Goal: Task Accomplishment & Management: Manage account settings

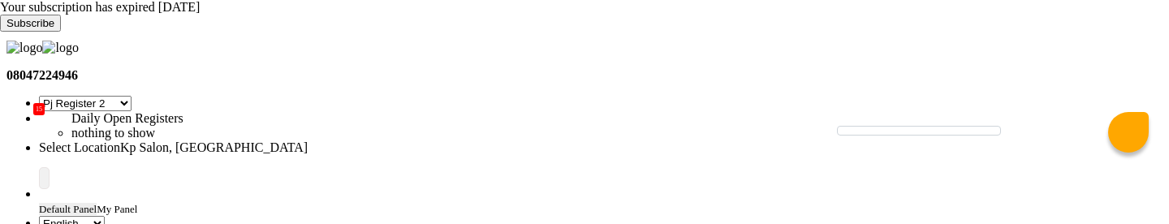
select select "15"
select select "en"
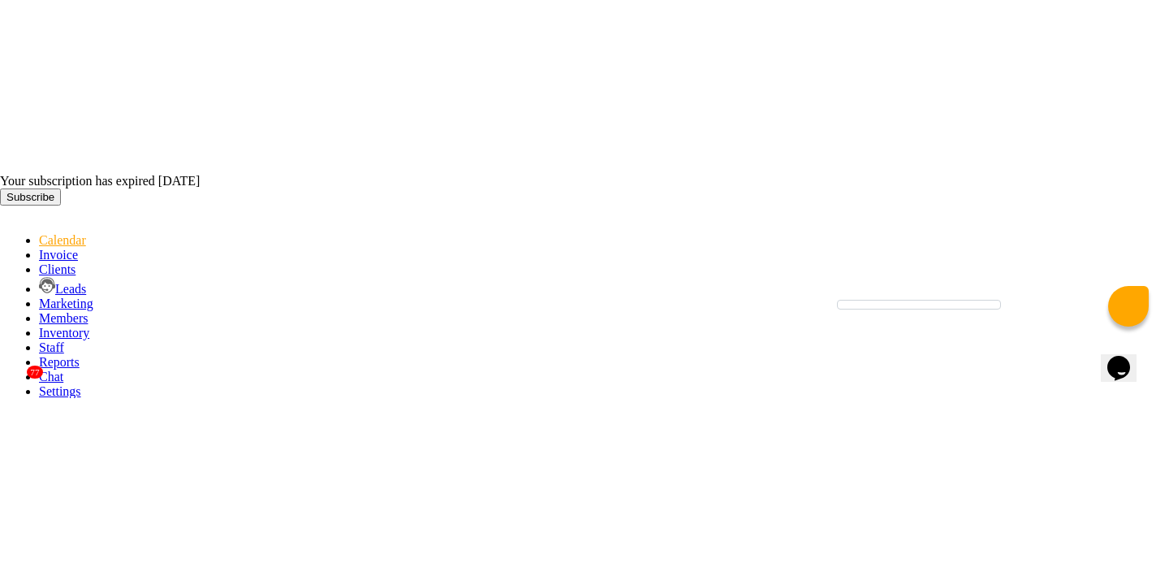
scroll to position [41, 0]
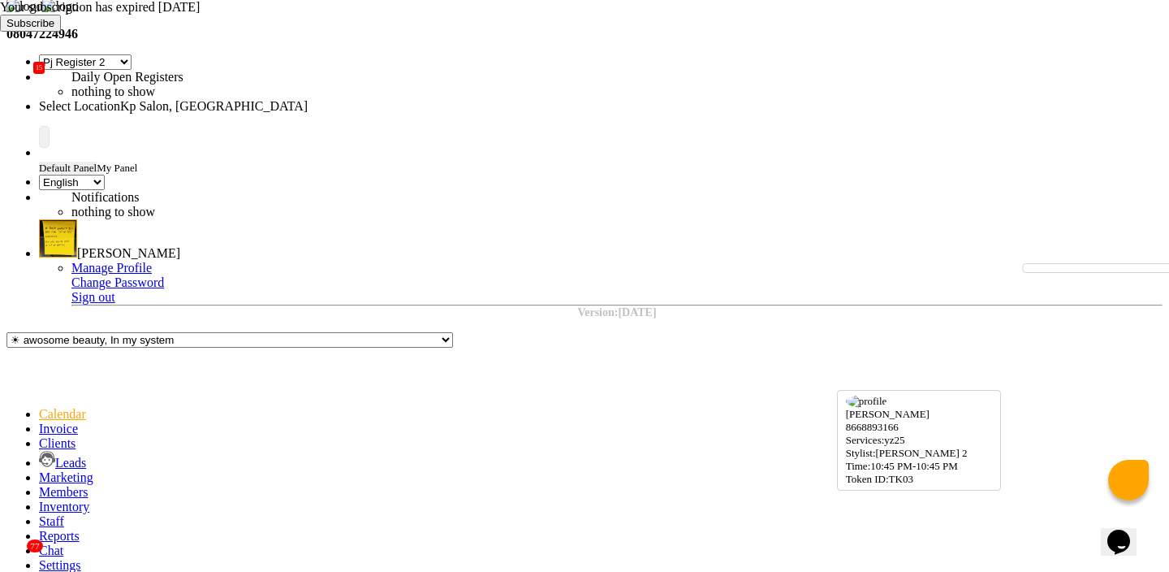
select select "7"
click at [1145, 21] on div "Your subscription has expired 7 days ago Subscribe" at bounding box center [584, 16] width 1169 height 32
click at [0, 32] on icon at bounding box center [0, 32] width 0 height 0
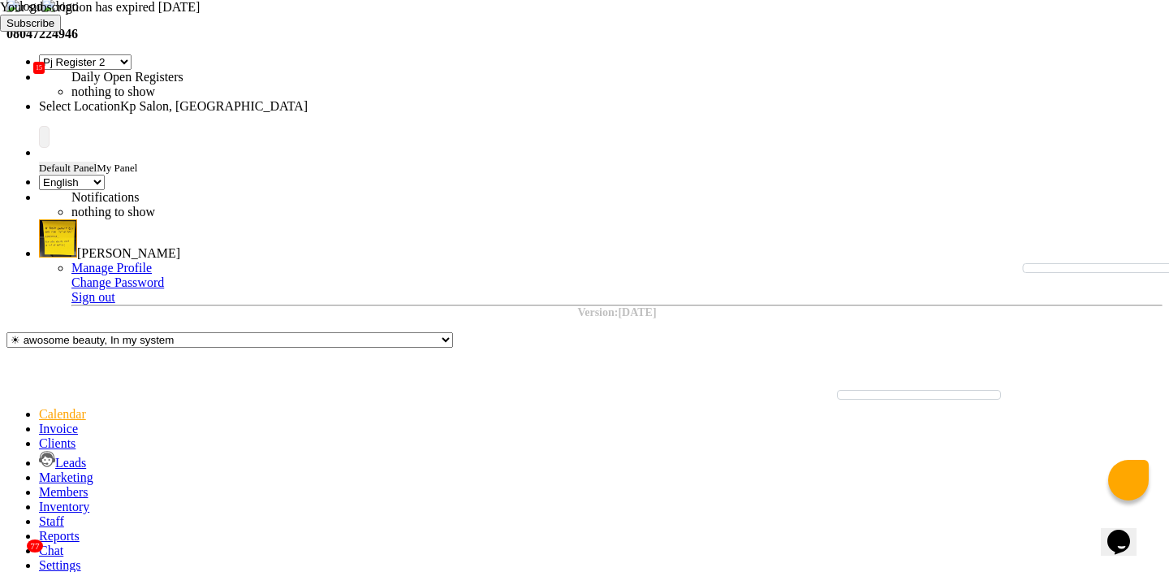
scroll to position [1, 0]
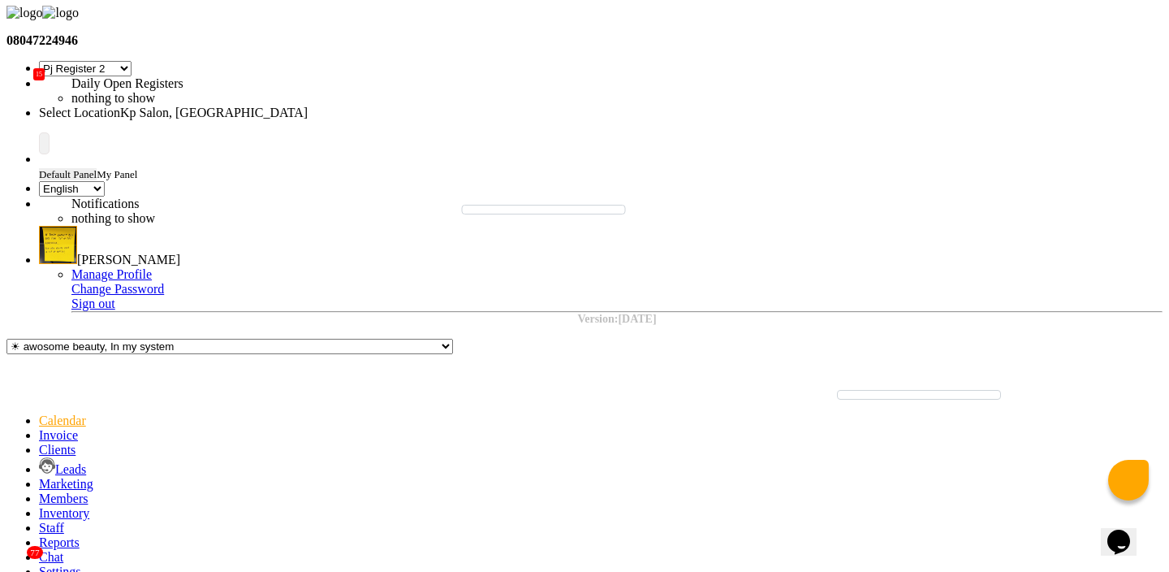
click at [39, 223] on span at bounding box center [39, 435] width 0 height 14
select select "service"
select select "554"
type input "0980"
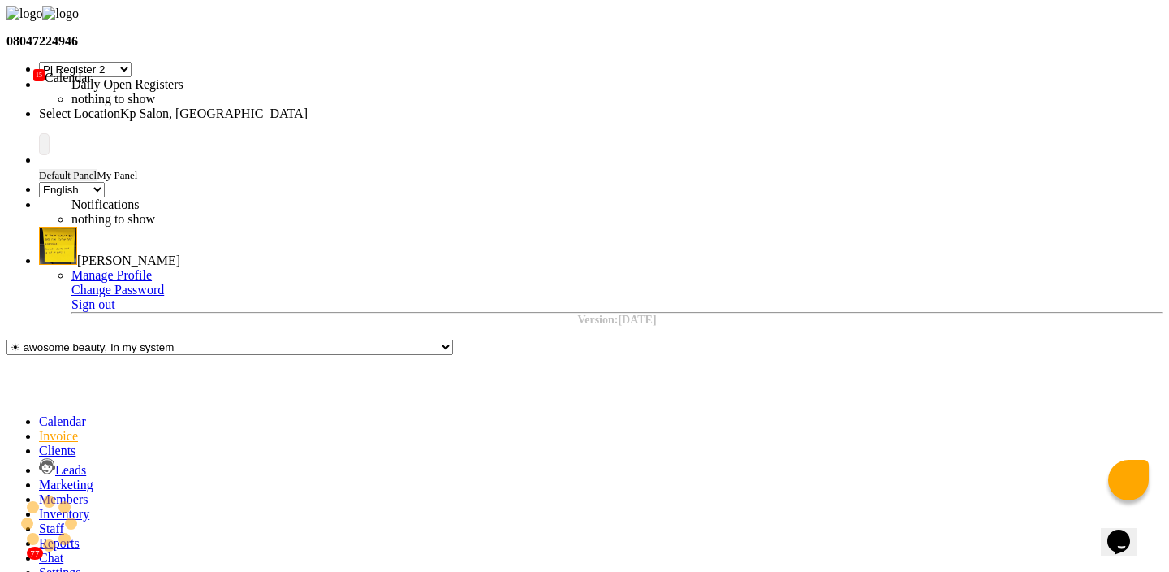
click at [39, 223] on icon at bounding box center [39, 421] width 0 height 14
click at [39, 223] on span at bounding box center [39, 572] width 0 height 14
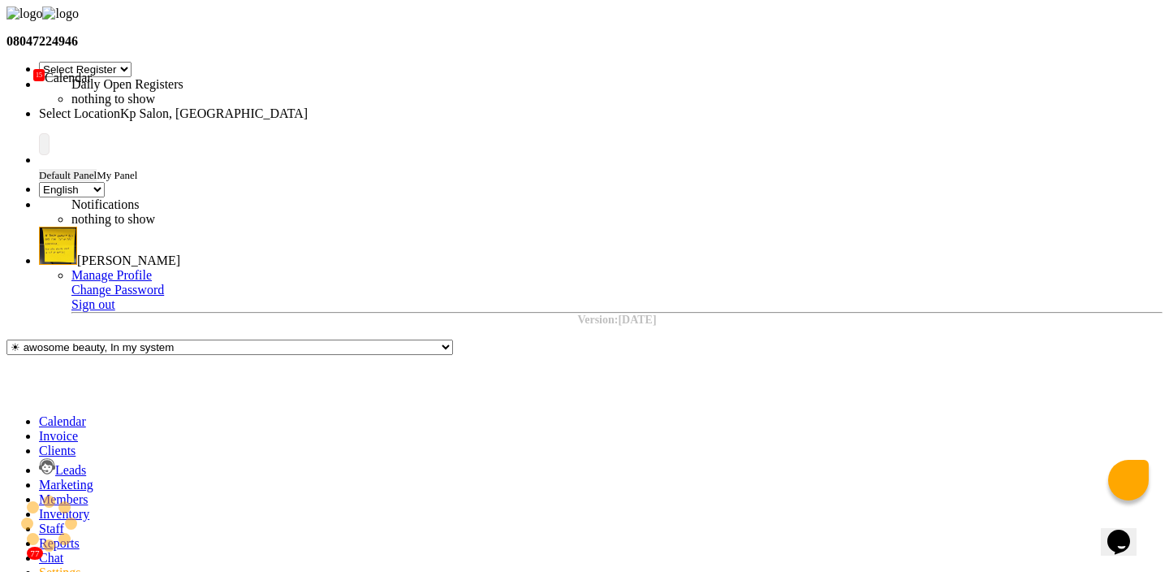
click at [39, 223] on span at bounding box center [39, 421] width 0 height 14
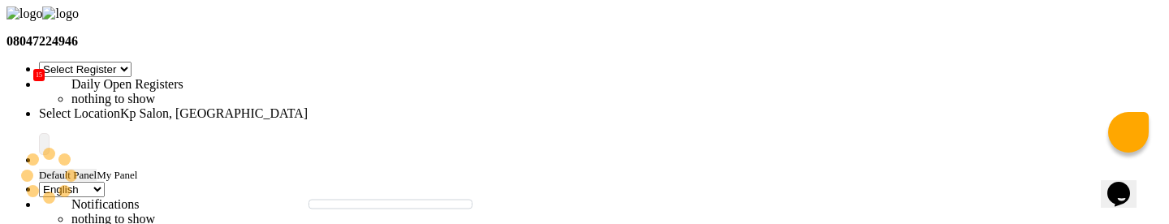
type input "Sep 03, 2025"
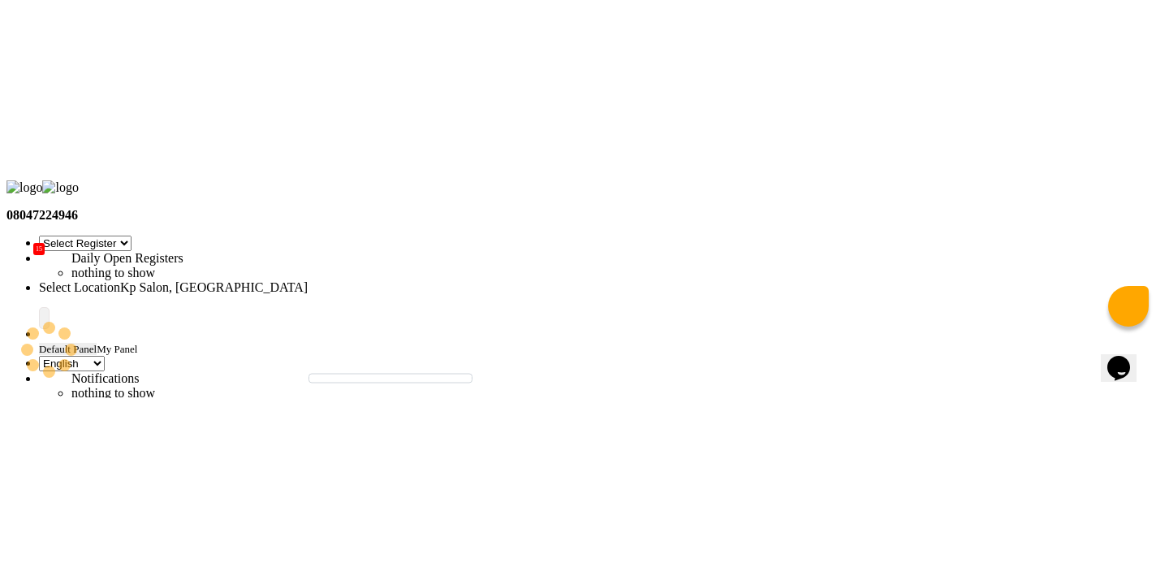
scroll to position [572, 0]
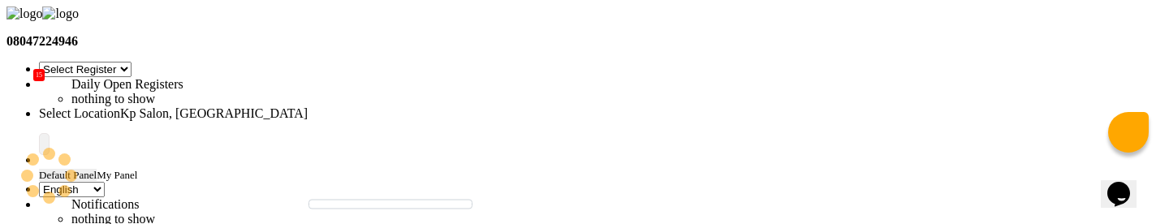
click at [323, 108] on input "text" at bounding box center [181, 114] width 284 height 12
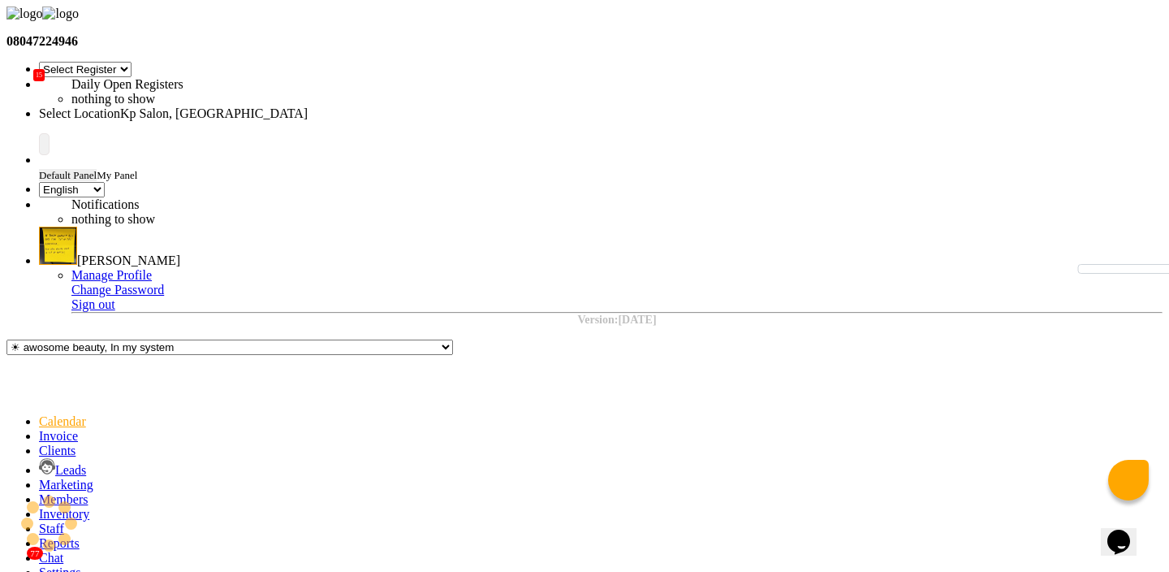
click at [323, 108] on input "text" at bounding box center [181, 114] width 284 height 12
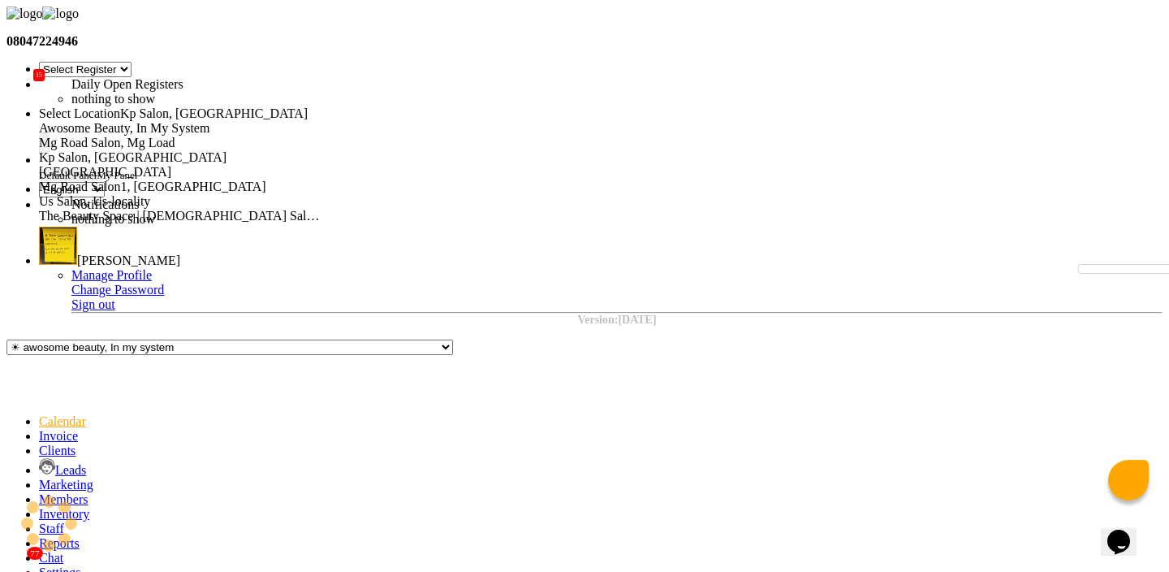
click at [175, 136] on span "Mg Road Salon, Mg Load" at bounding box center [107, 143] width 136 height 14
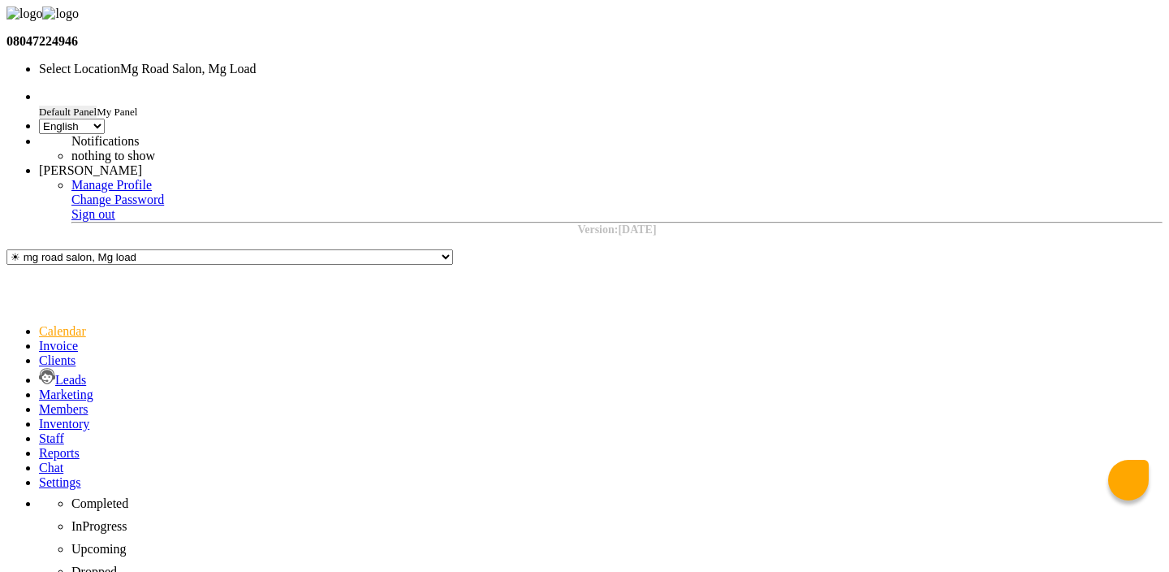
select select "en"
click at [323, 63] on input "text" at bounding box center [181, 69] width 284 height 12
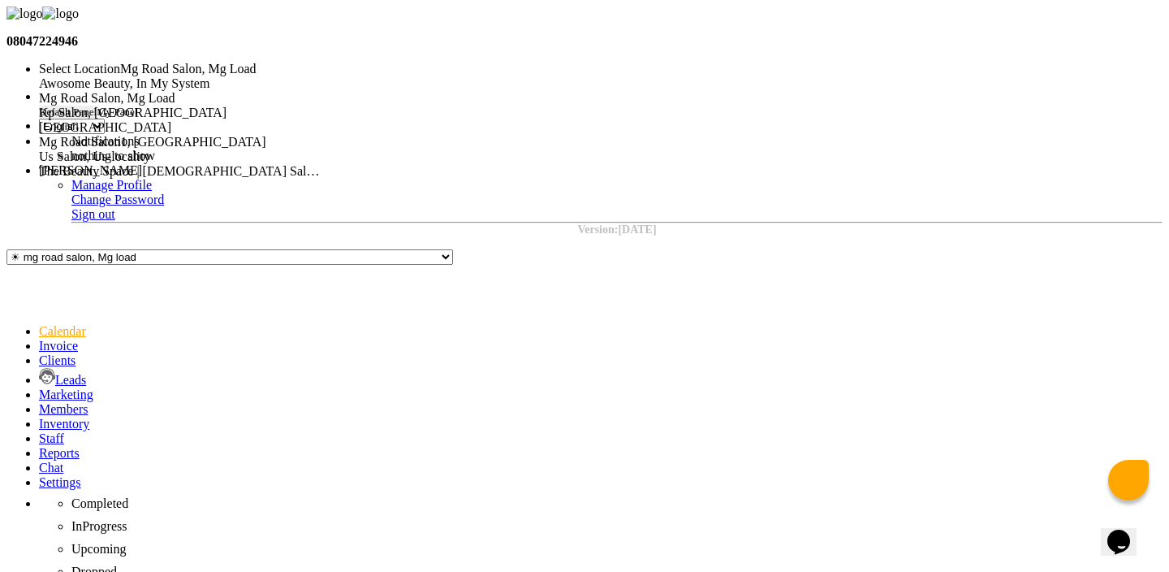
scroll to position [23, 0]
click at [323, 164] on div "Us Salon, Us-locality" at bounding box center [181, 156] width 284 height 15
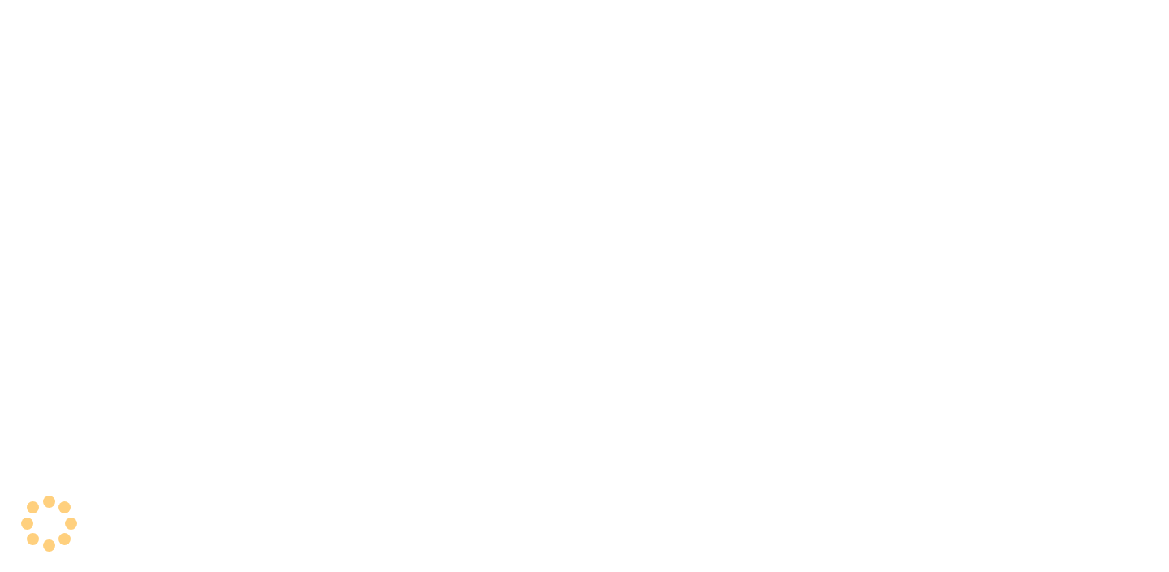
select select "en"
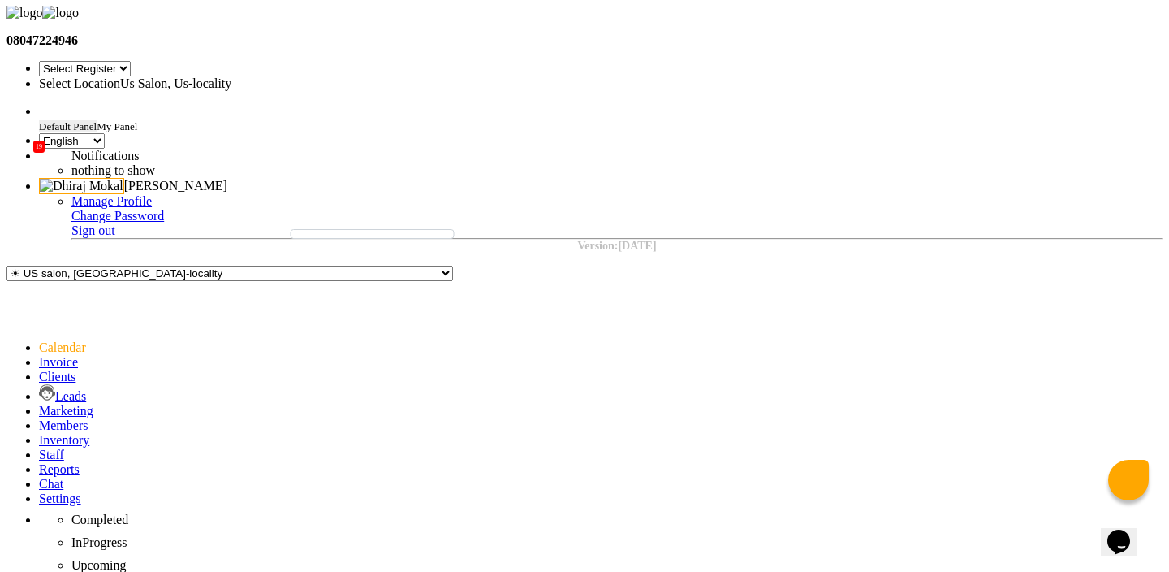
scroll to position [48, 0]
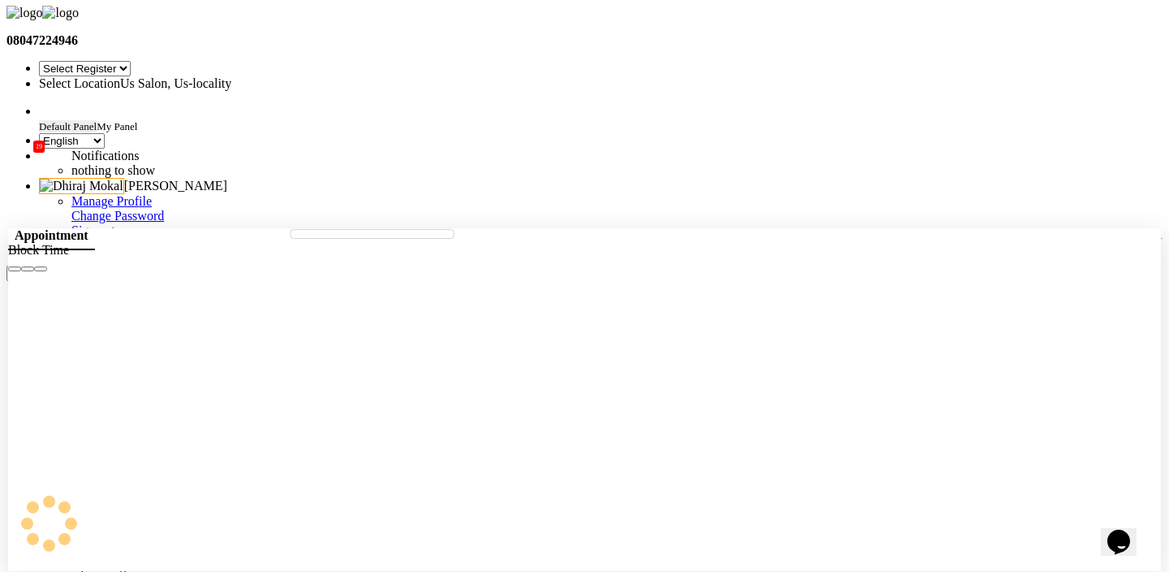
select select "1114"
select select "tentative"
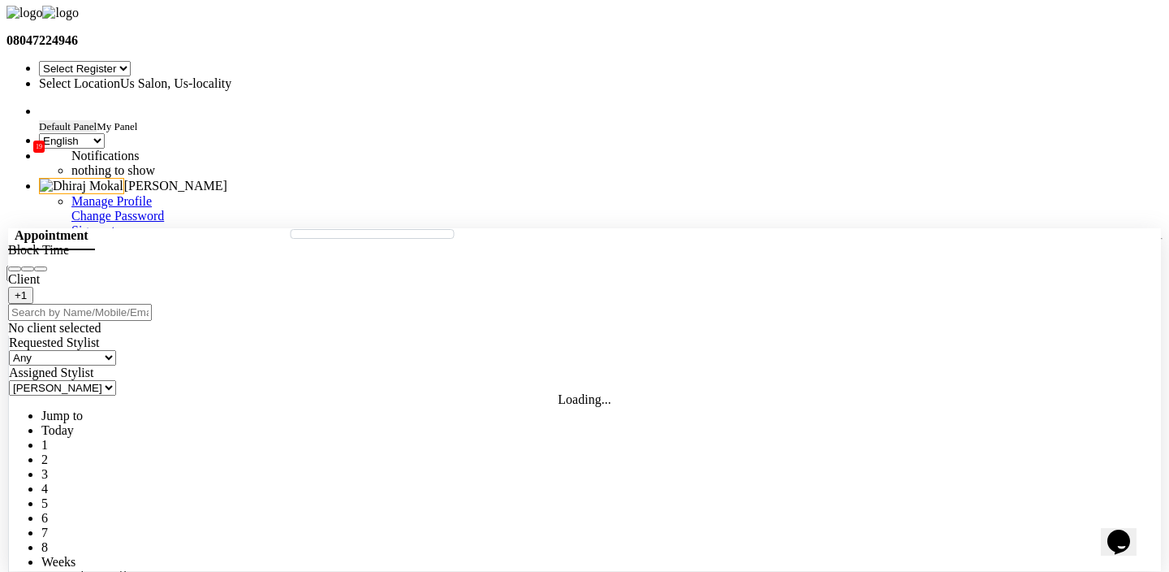
select select "645"
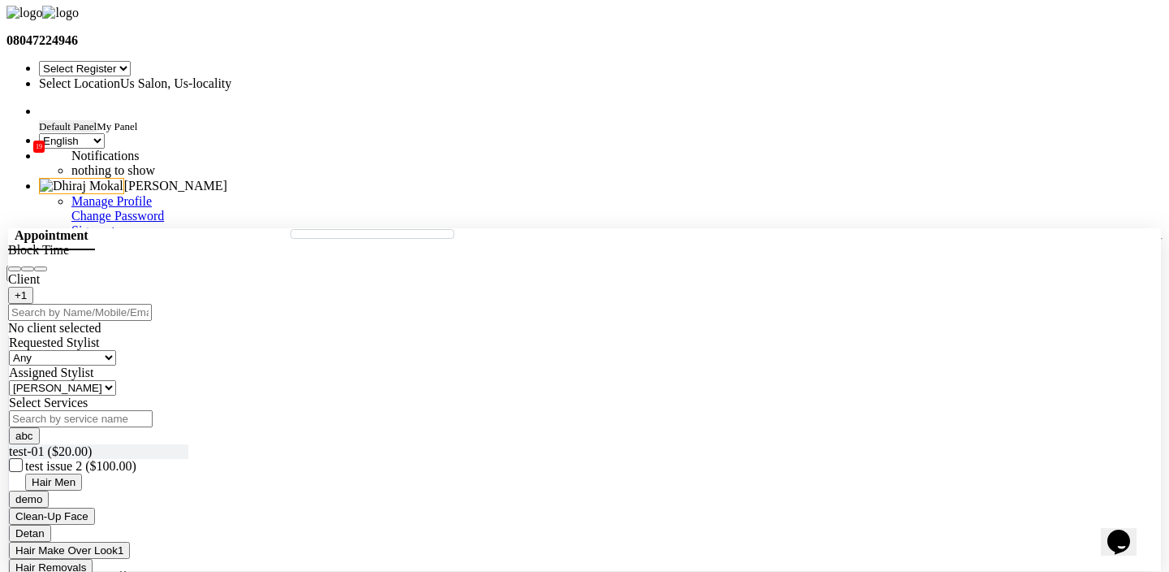
click at [152, 321] on input "text" at bounding box center [80, 312] width 144 height 17
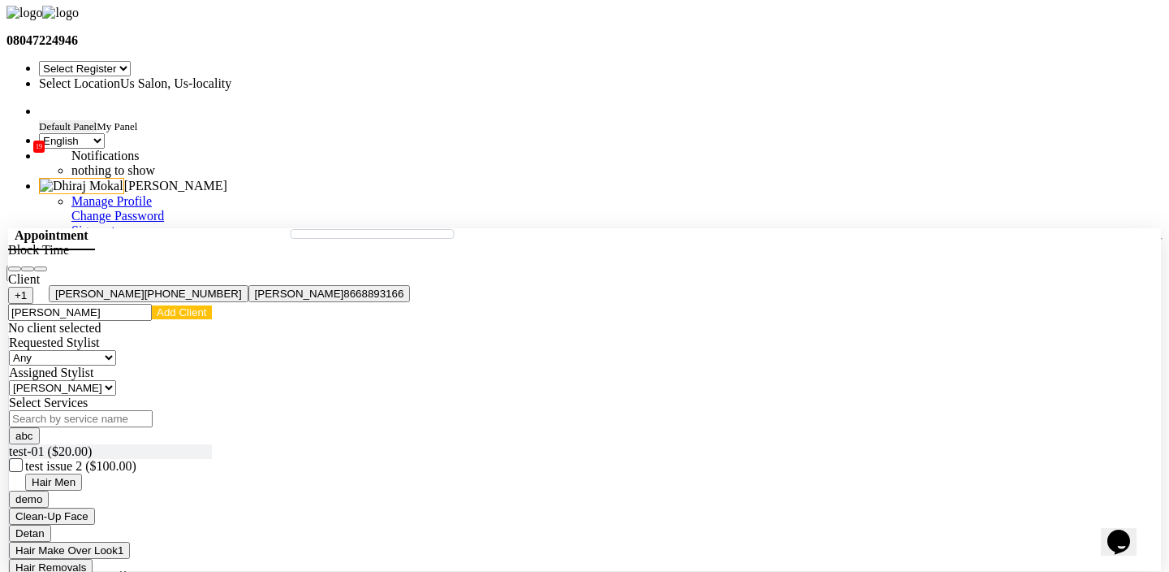
click at [194, 302] on button "[PERSON_NAME] [PHONE_NUMBER]" at bounding box center [149, 293] width 200 height 17
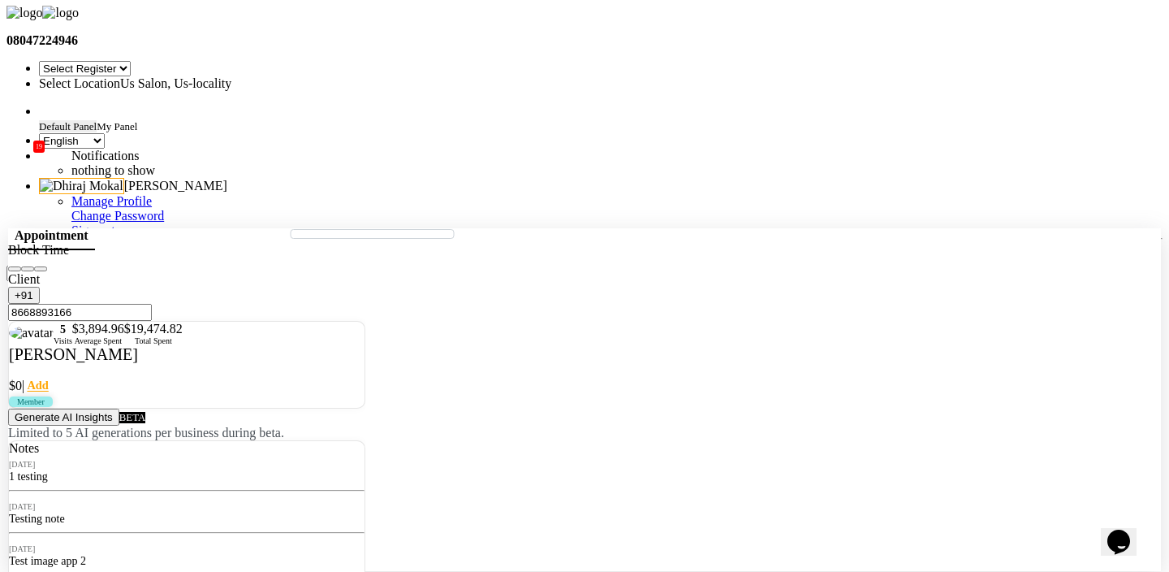
type input "8668893166"
checkbox input "false"
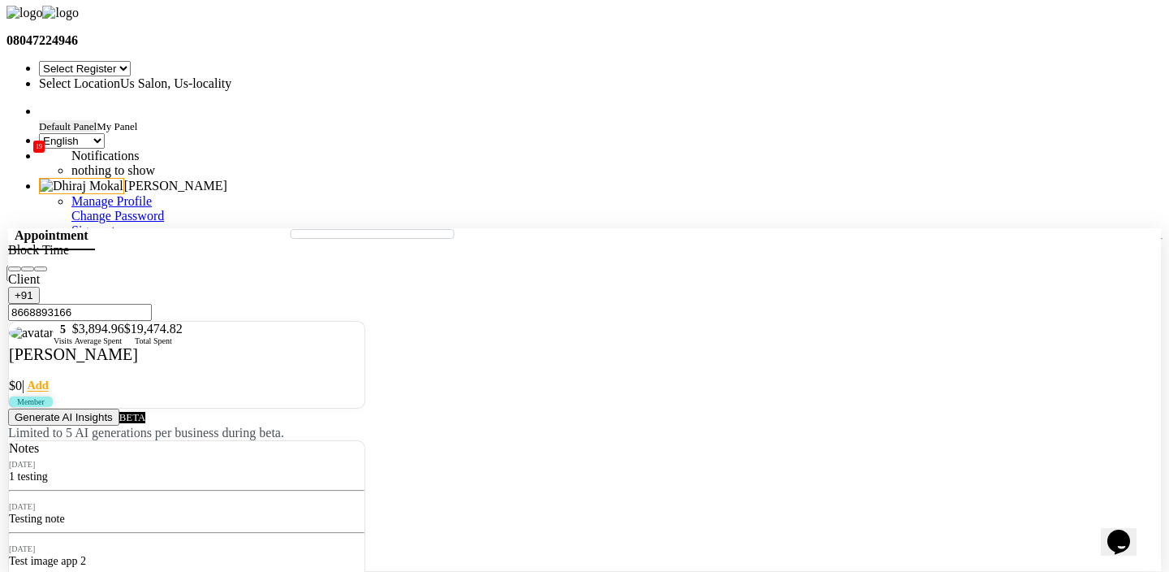
checkbox input "false"
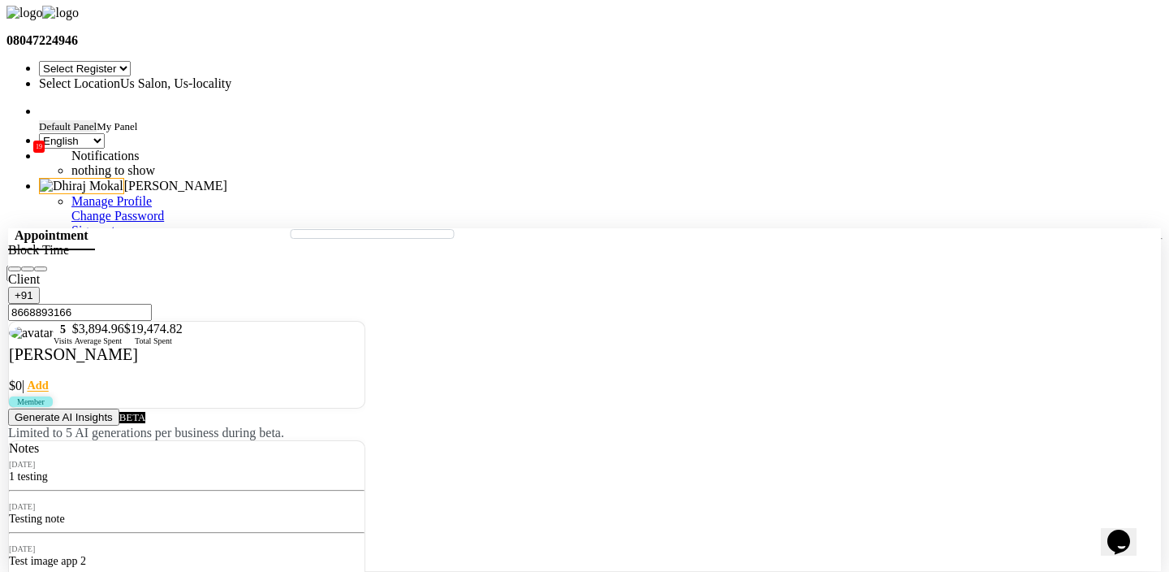
checkbox input "false"
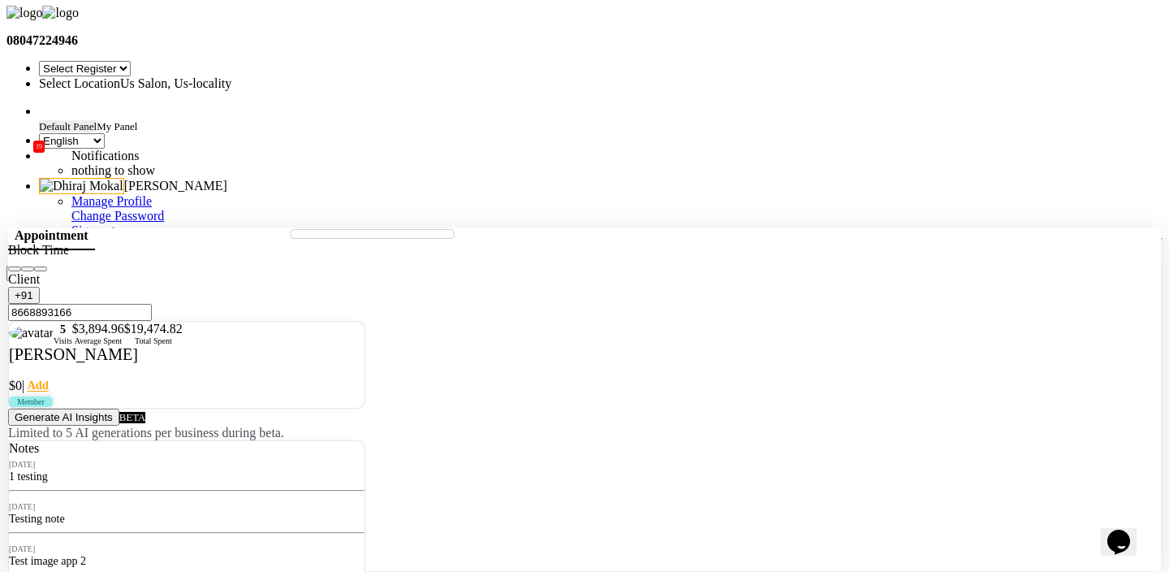
scroll to position [0, 0]
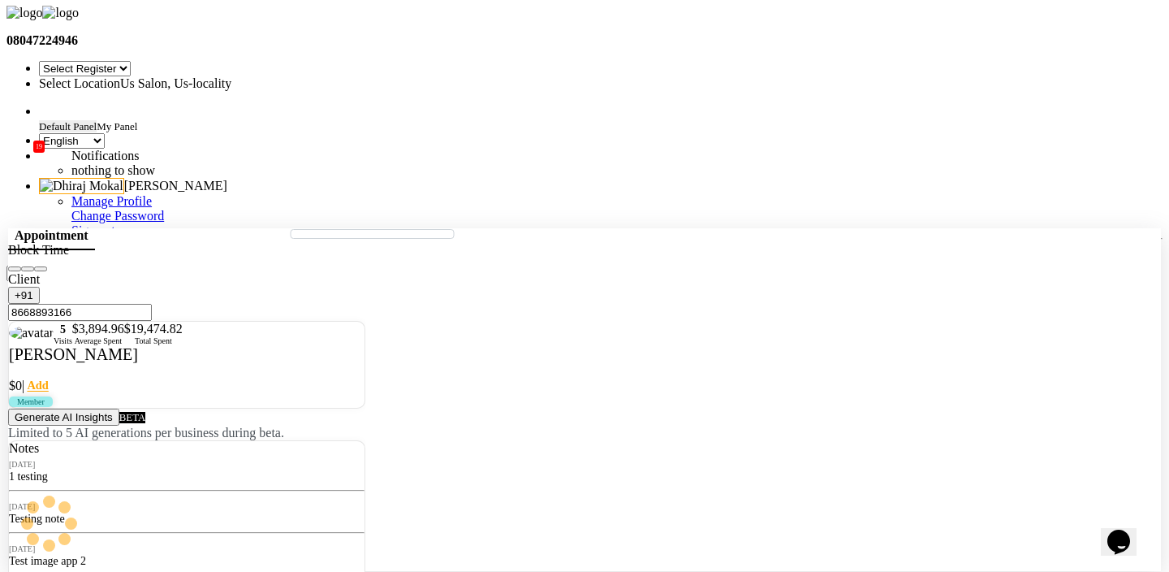
scroll to position [208, 0]
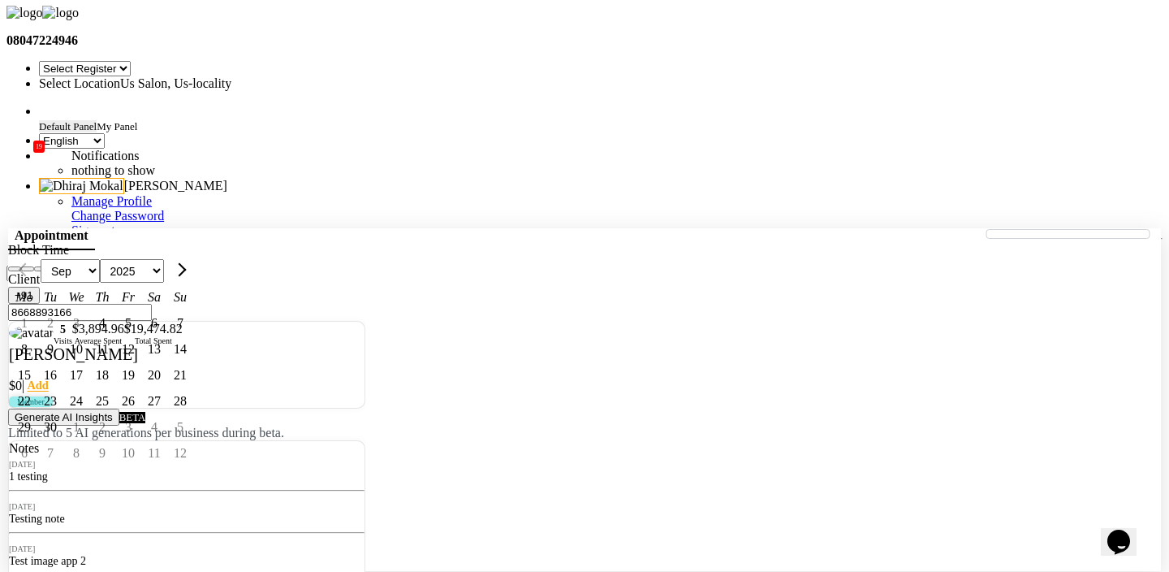
click at [115, 336] on div "4" at bounding box center [102, 323] width 26 height 26
type input "[DATE]"
select select "645"
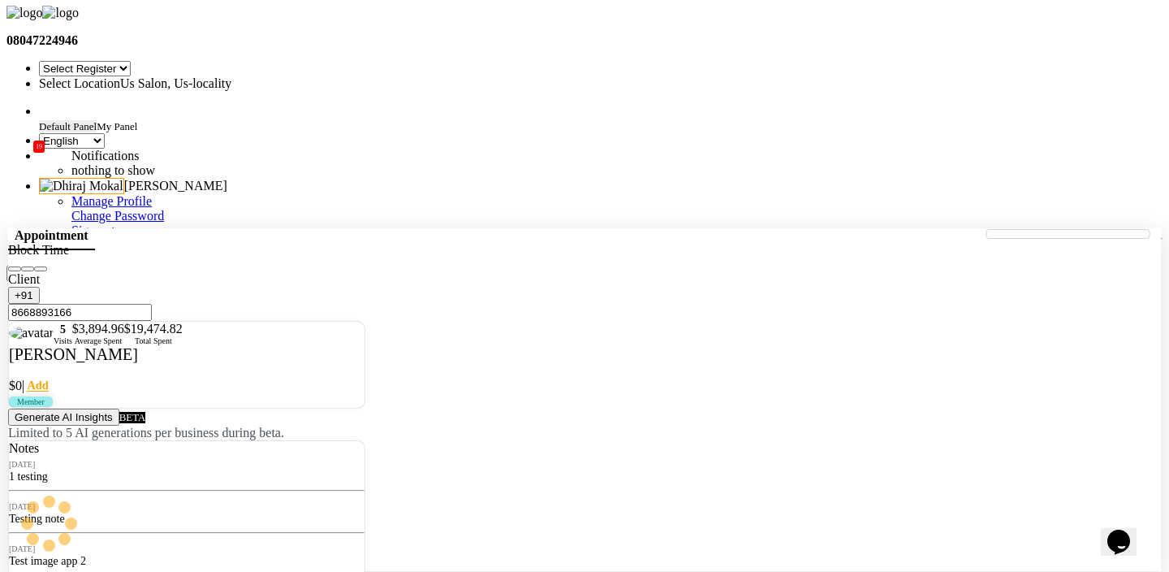
scroll to position [208, 0]
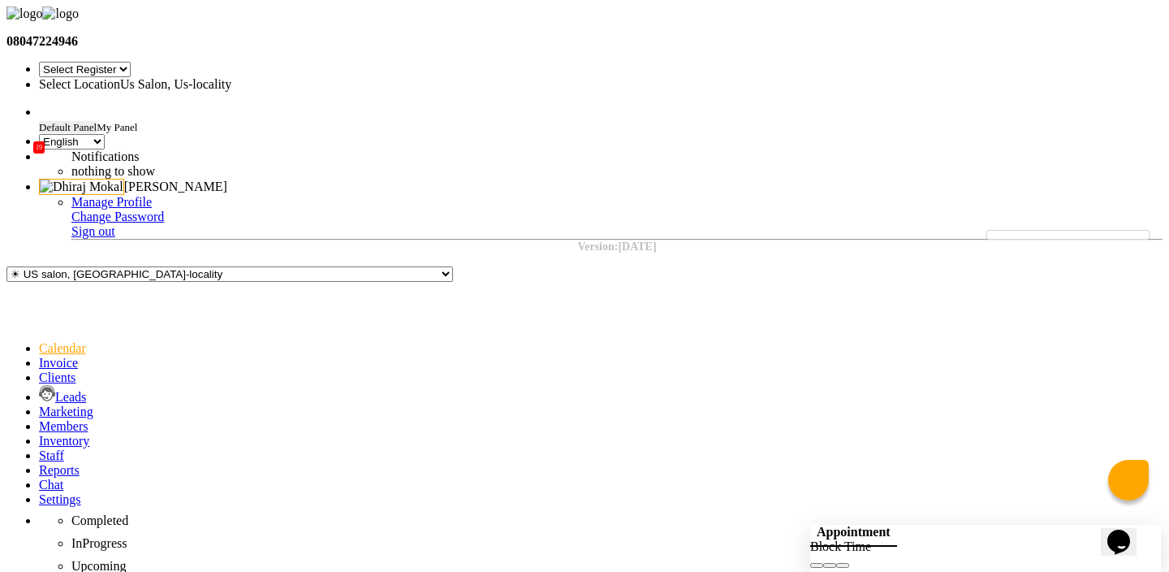
scroll to position [0, 0]
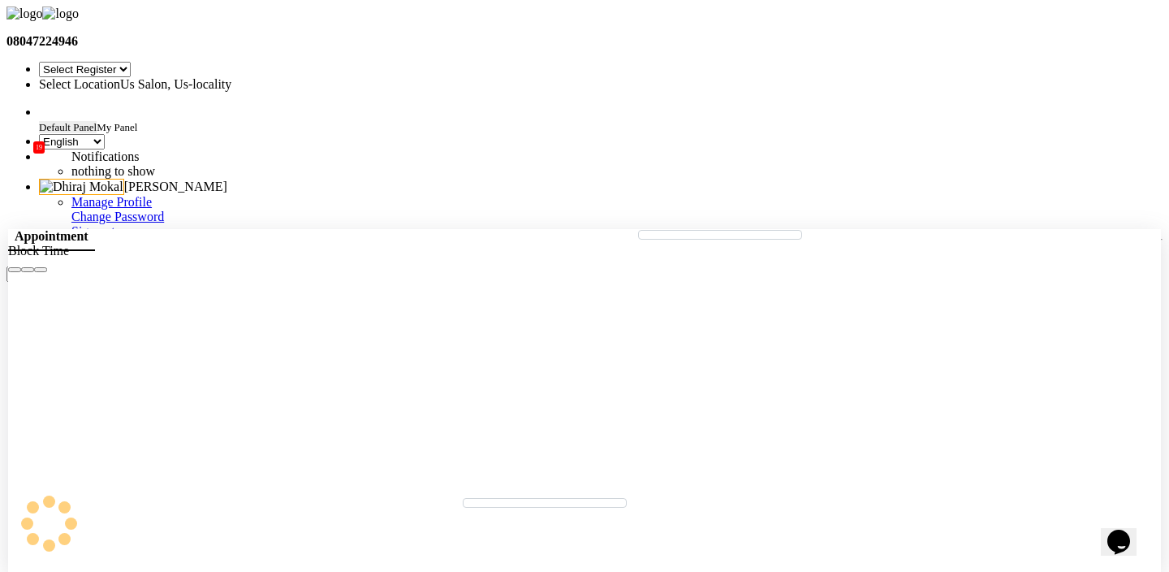
scroll to position [1, 0]
select select "1121"
select select "645"
select select "tentative"
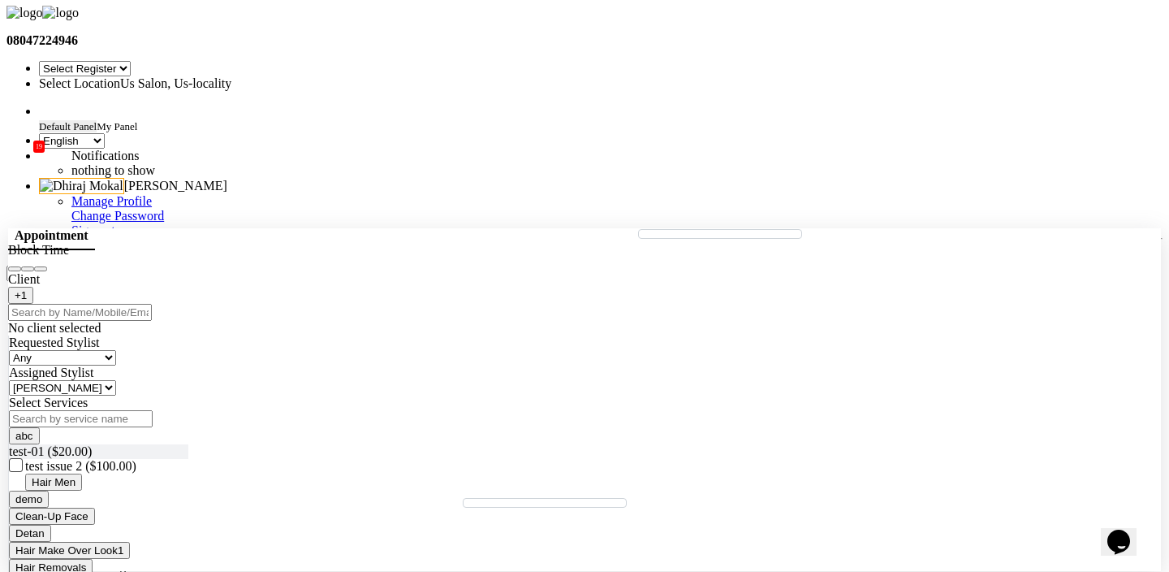
click at [152, 317] on input "text" at bounding box center [80, 312] width 144 height 17
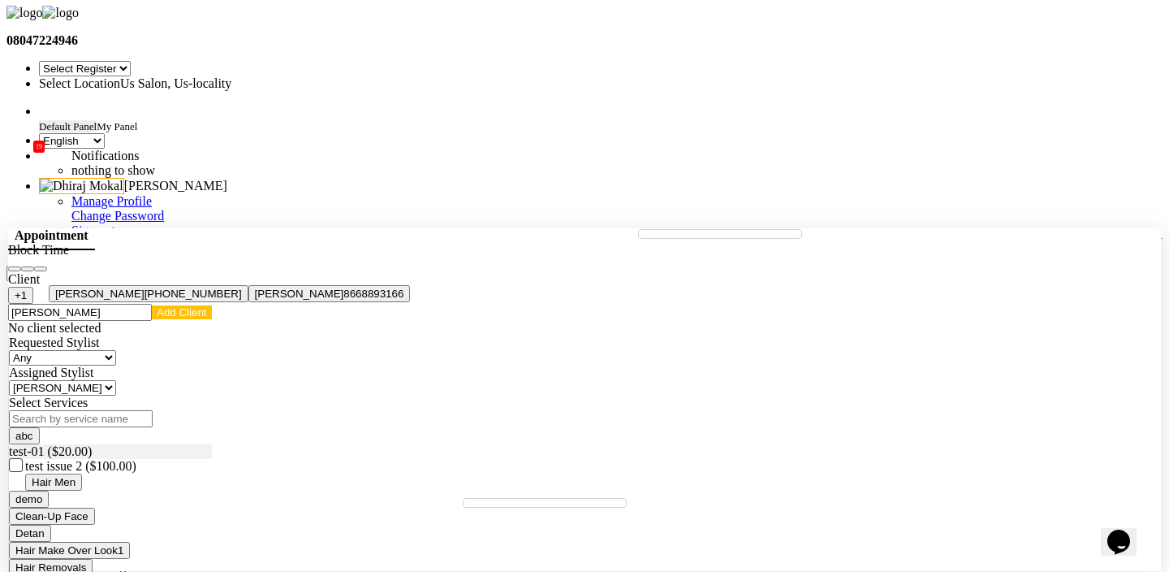
click at [145, 300] on span "[PERSON_NAME]" at bounding box center [99, 293] width 89 height 12
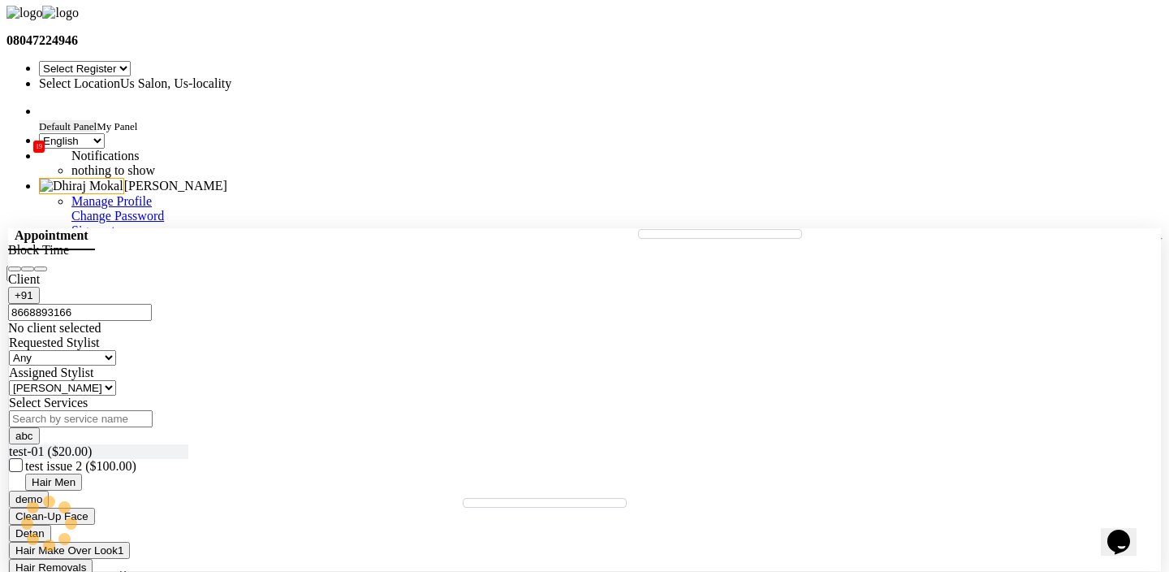
scroll to position [74, 0]
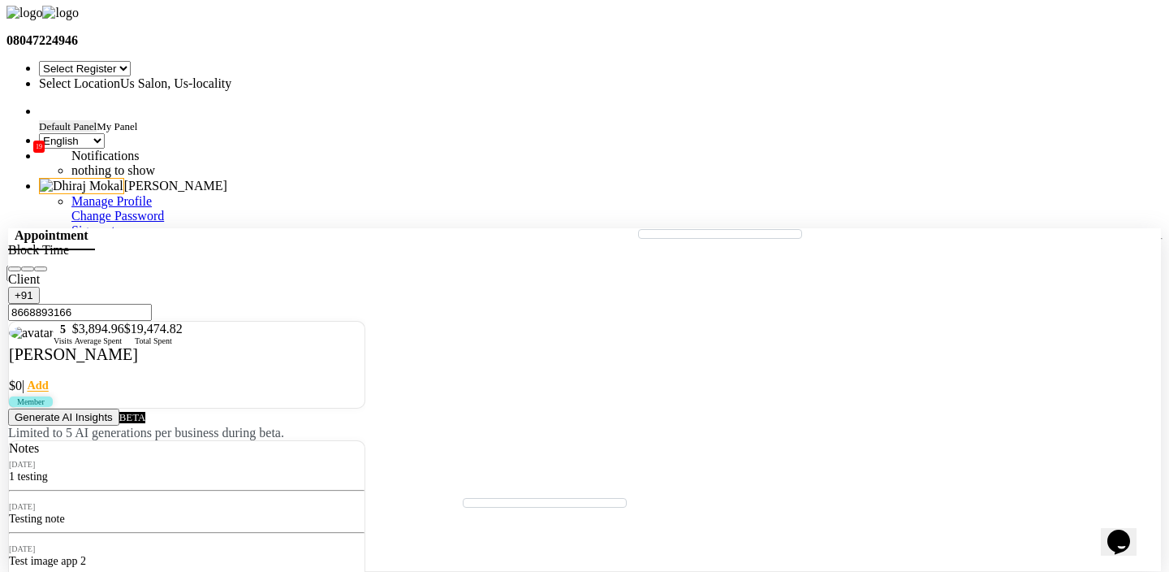
type input "8668893166"
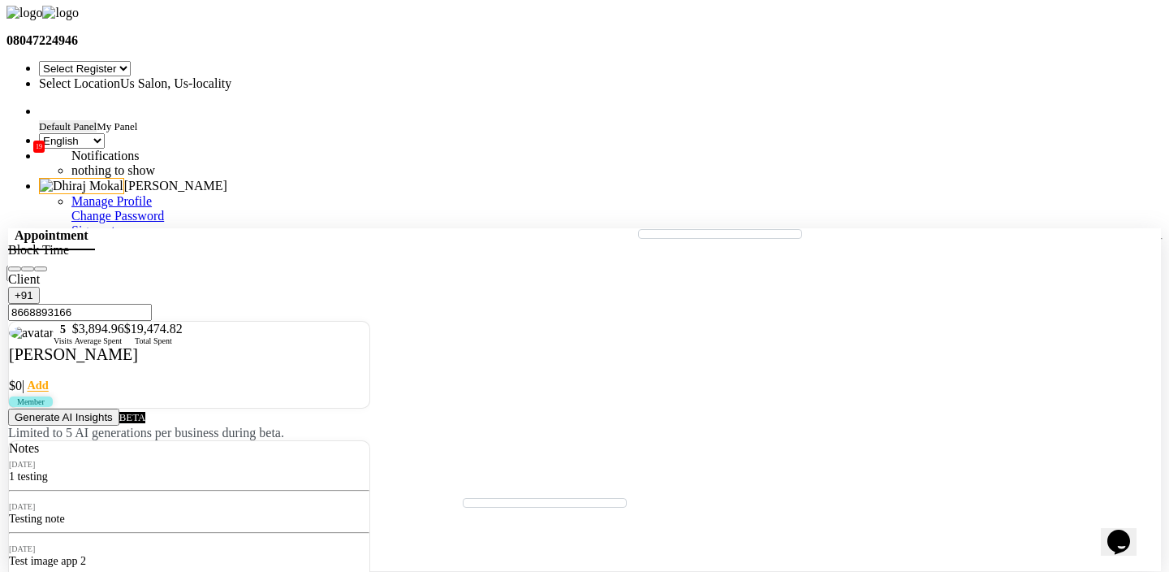
checkbox input "false"
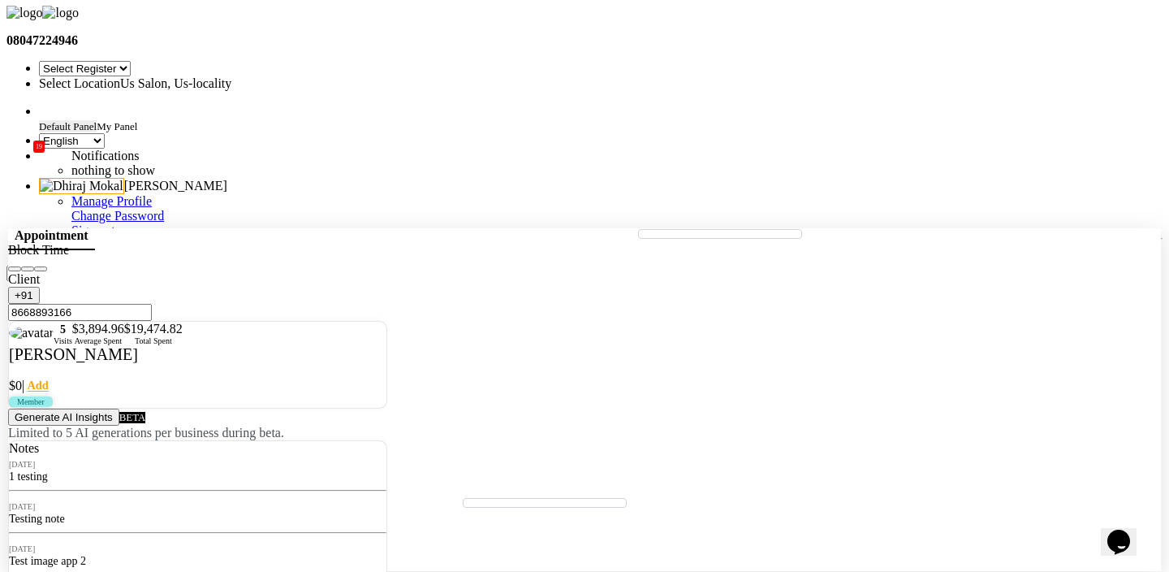
checkbox input "false"
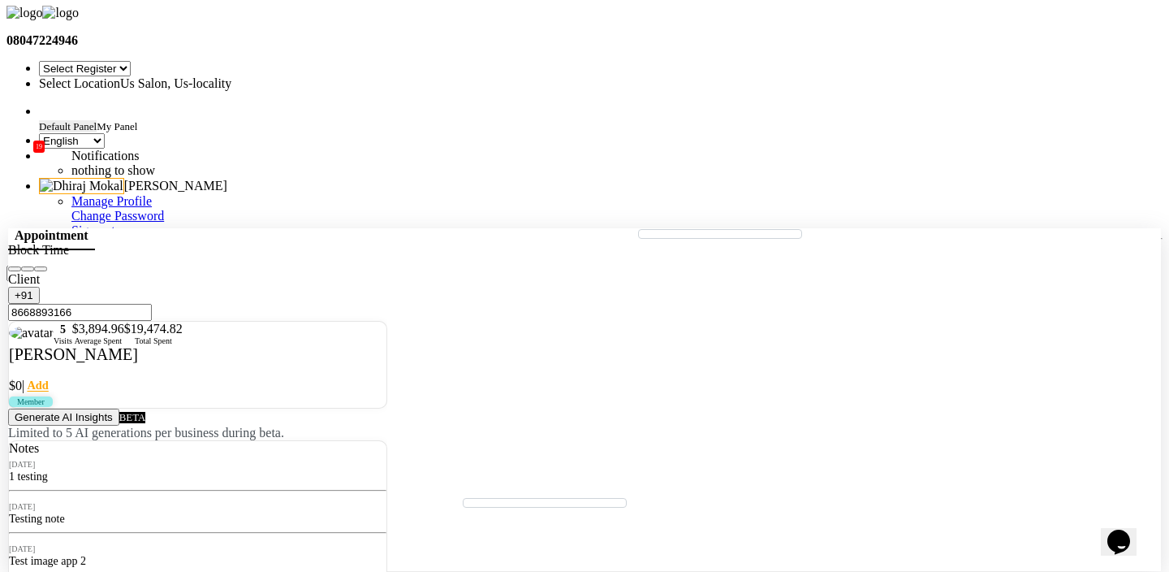
checkbox input "false"
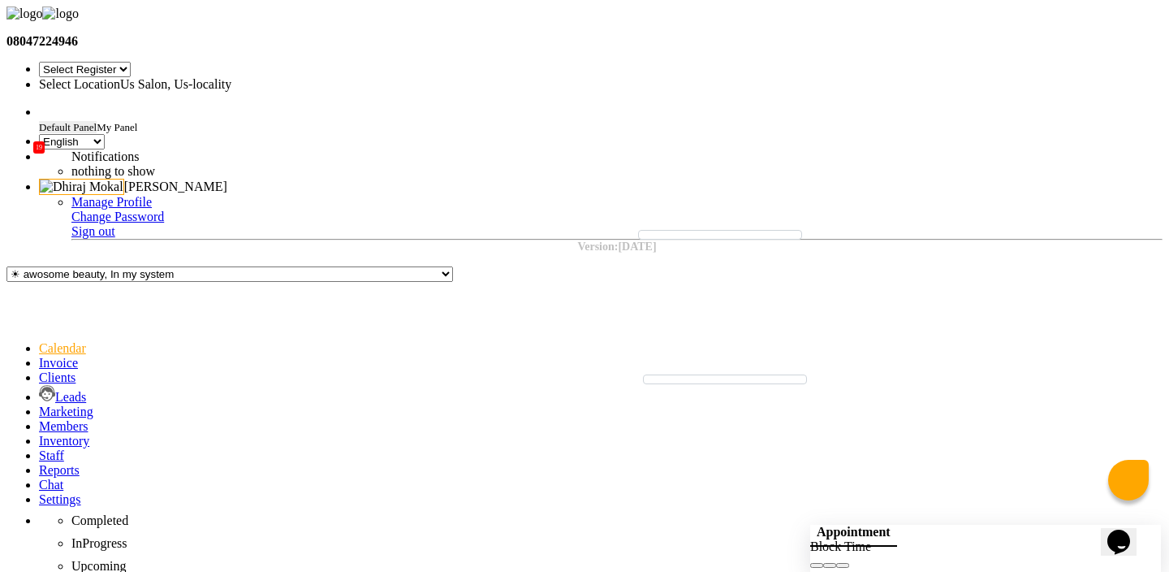
scroll to position [263, 0]
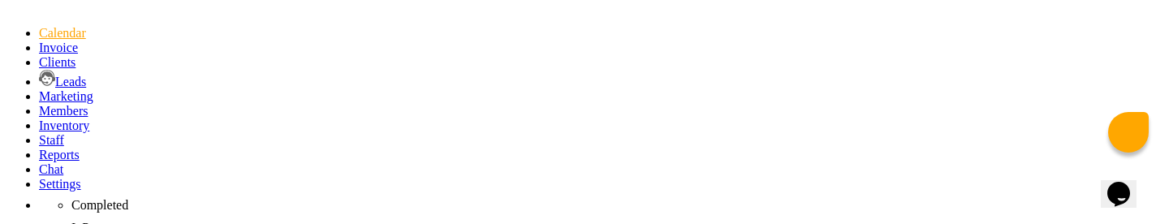
scroll to position [54, 0]
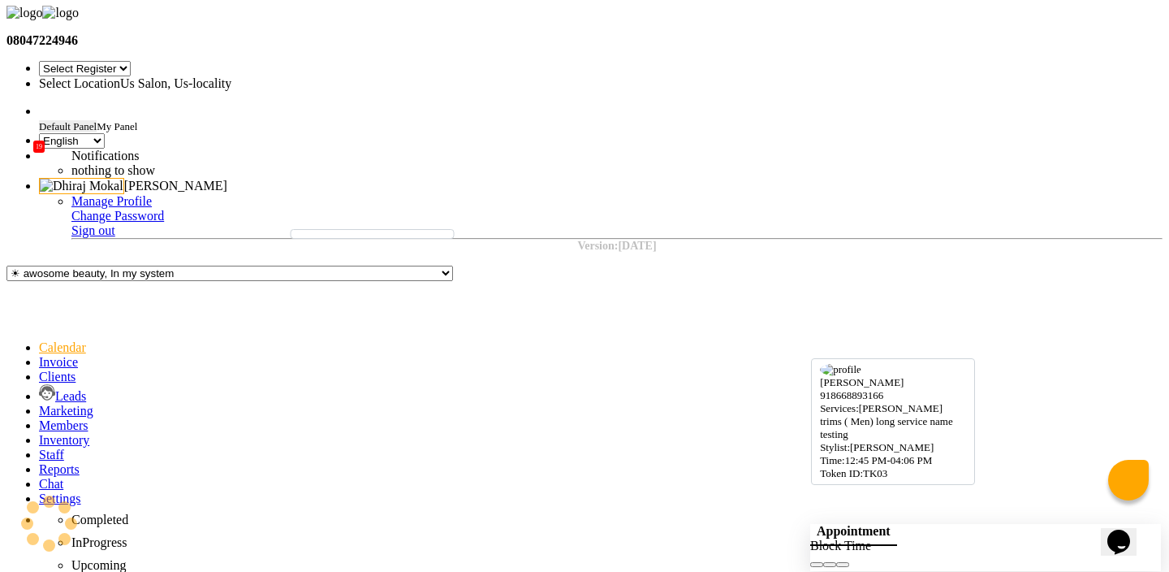
scroll to position [213, 0]
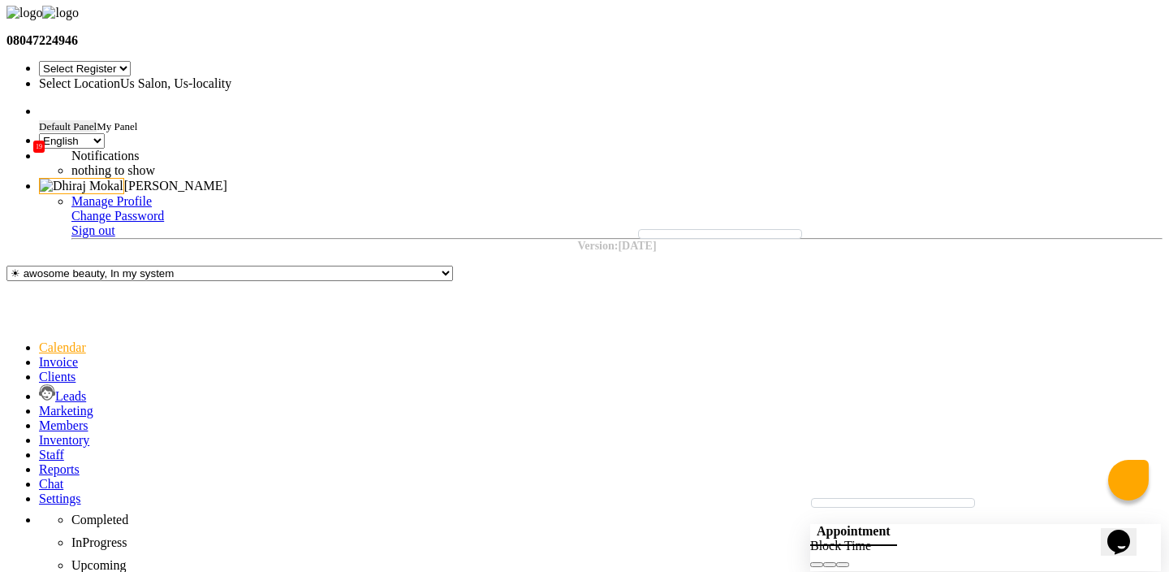
click at [323, 78] on input "text" at bounding box center [181, 84] width 284 height 12
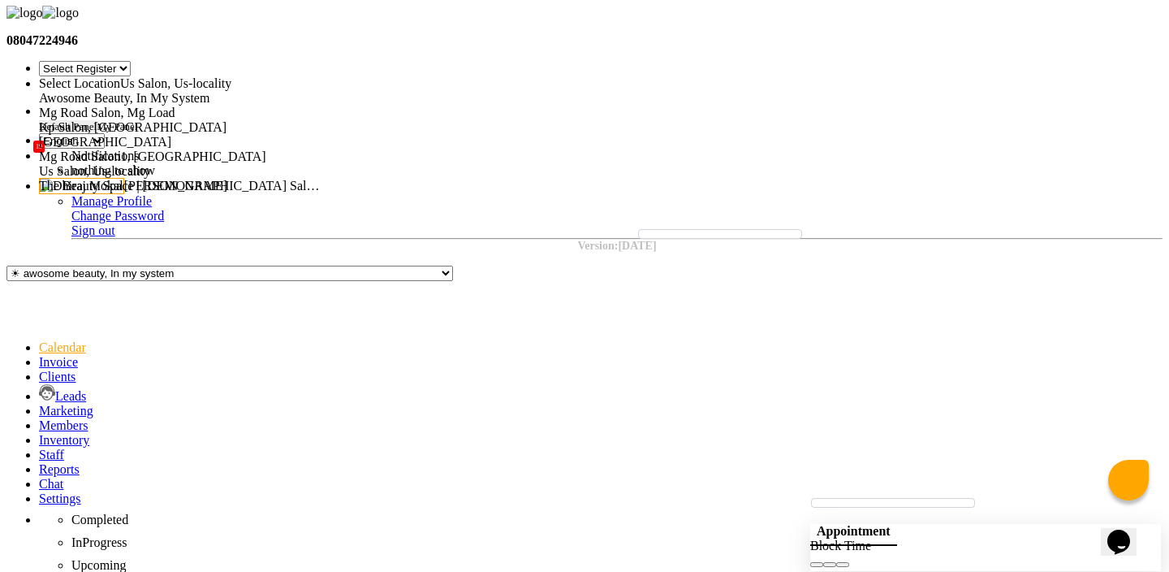
click at [226, 120] on span "Kp Salon, [GEOGRAPHIC_DATA]" at bounding box center [133, 127] width 188 height 14
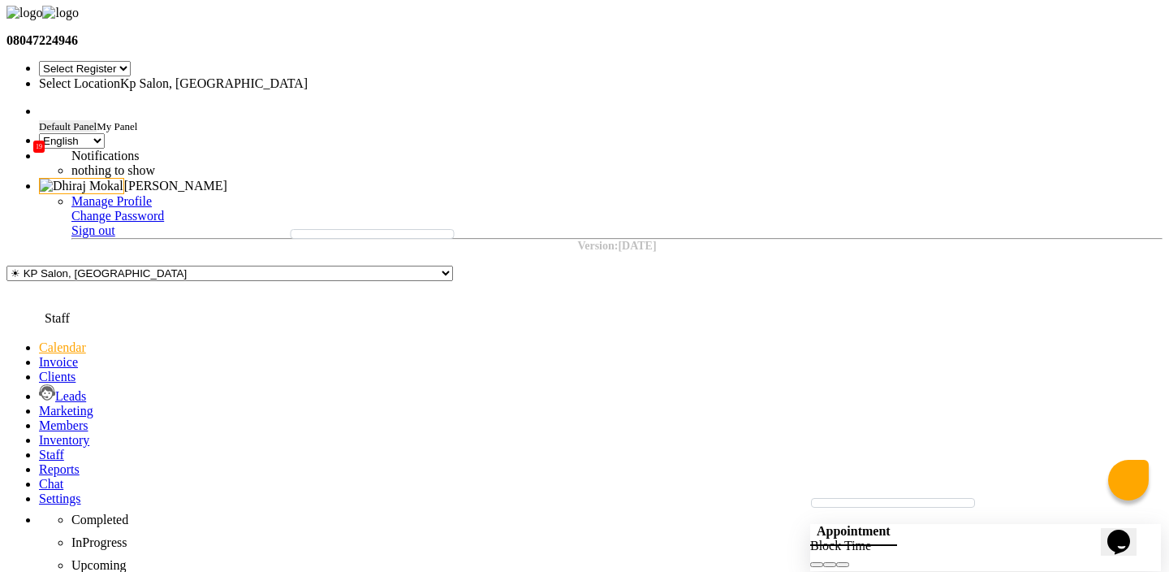
click at [39, 447] on span at bounding box center [39, 454] width 0 height 14
click at [39, 434] on icon at bounding box center [39, 441] width 0 height 14
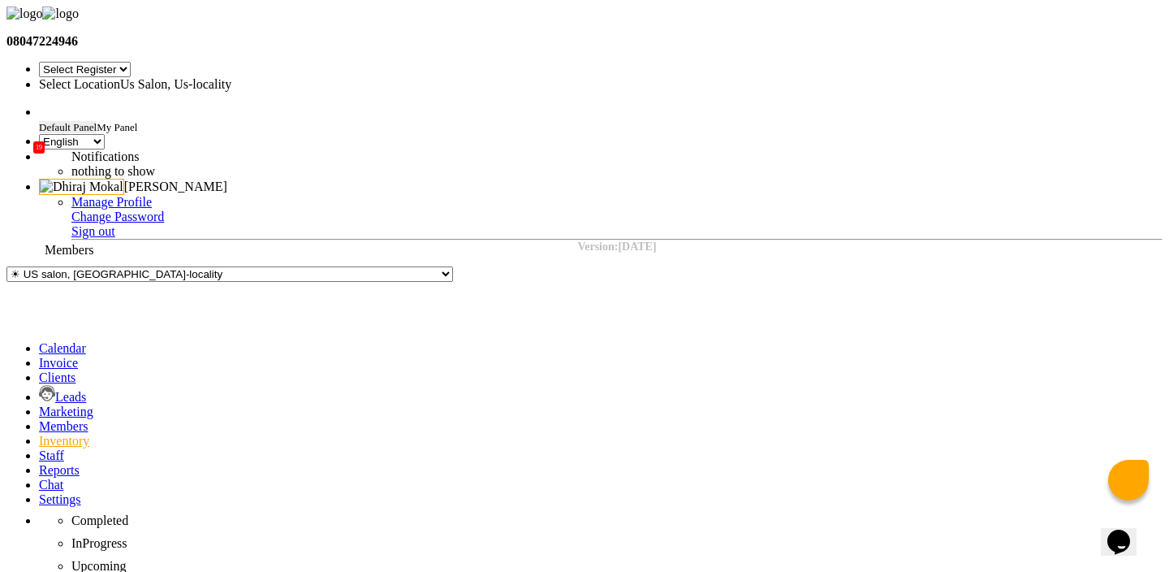
click at [39, 419] on icon at bounding box center [39, 426] width 0 height 14
select select
click at [39, 404] on icon at bounding box center [39, 411] width 0 height 14
click at [39, 385] on icon at bounding box center [47, 393] width 16 height 16
select select "10"
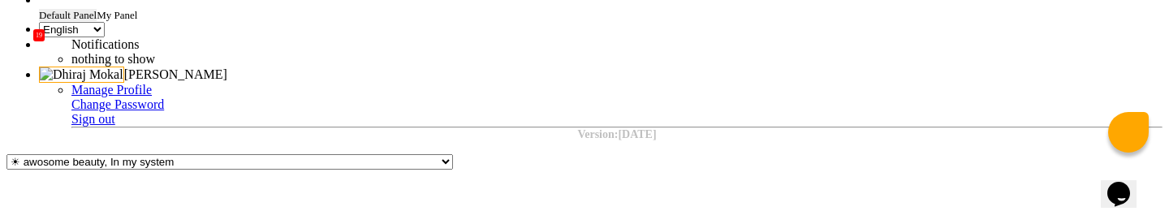
scroll to position [119, 0]
